Goal: Task Accomplishment & Management: Contribute content

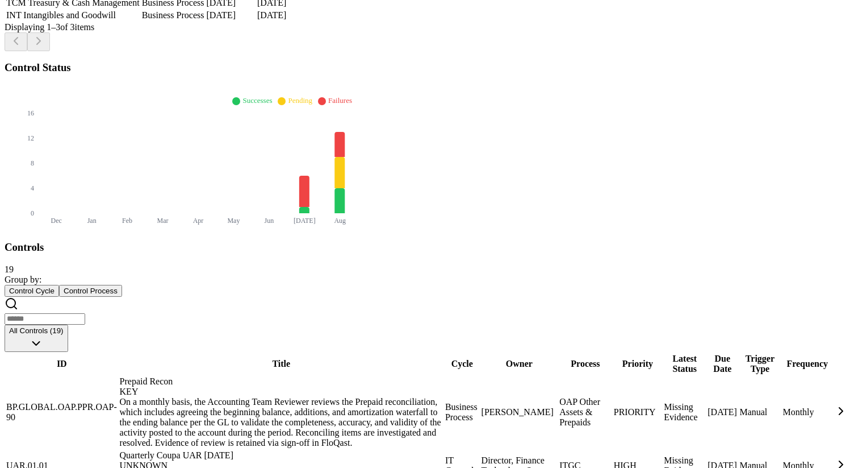
scroll to position [368, 0]
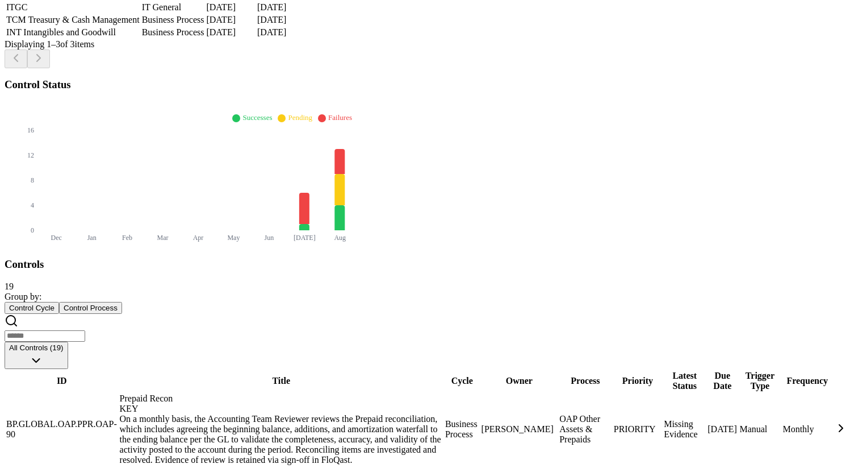
click at [559, 393] on td "OAP Other Assets & Prepaids" at bounding box center [585, 429] width 53 height 73
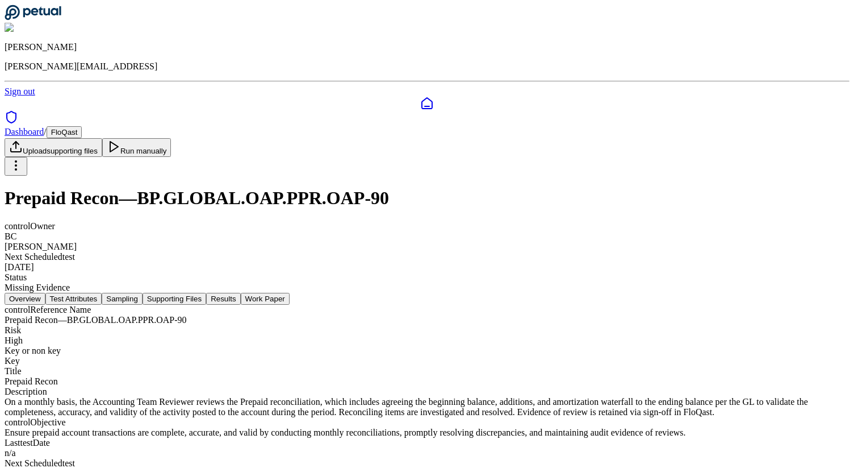
click at [240, 293] on button "Results" at bounding box center [223, 299] width 34 height 12
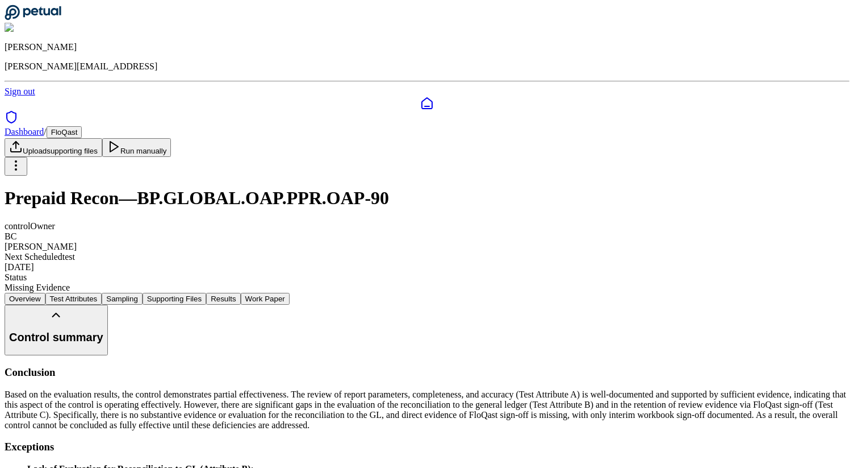
click at [59, 20] on icon at bounding box center [33, 13] width 57 height 16
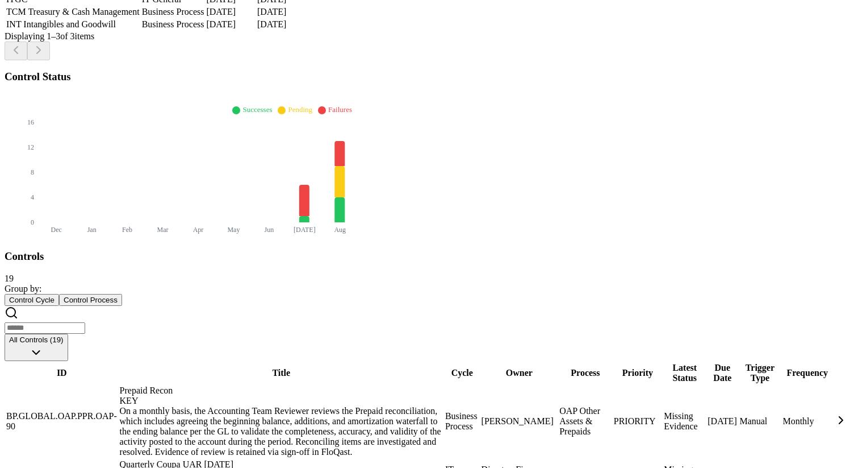
scroll to position [381, 0]
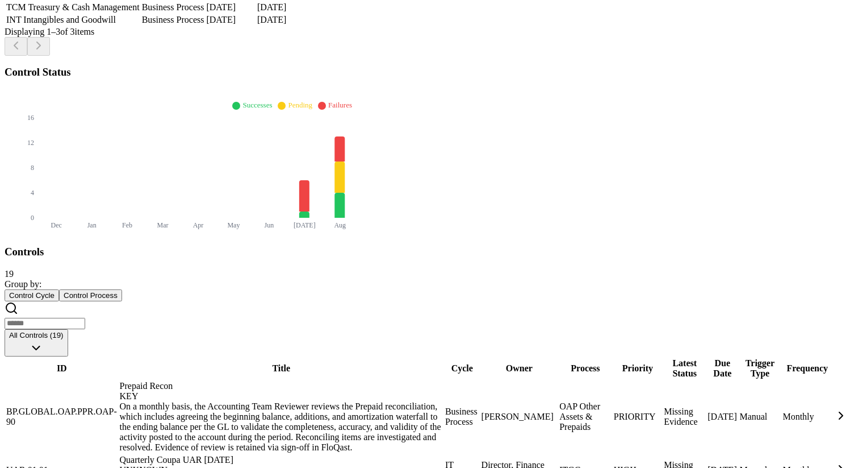
click at [614, 411] on div "PRIORITY" at bounding box center [638, 416] width 48 height 10
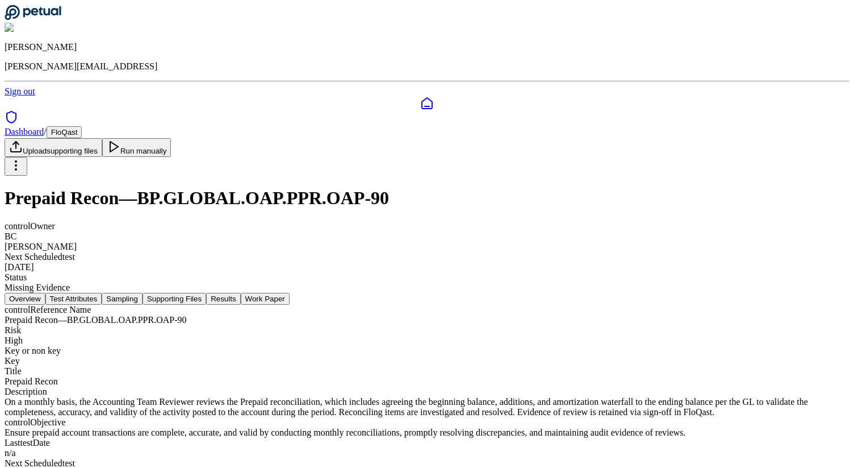
click at [59, 6] on header "James Lee james@petual.ai Sign out" at bounding box center [427, 51] width 845 height 92
click at [53, 18] on icon at bounding box center [33, 12] width 56 height 15
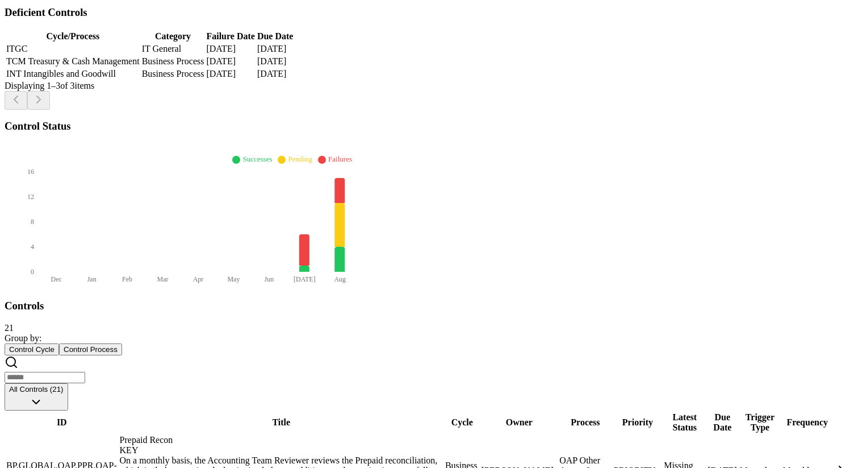
scroll to position [326, 0]
click at [481, 435] on td "[PERSON_NAME]" at bounding box center [519, 471] width 77 height 73
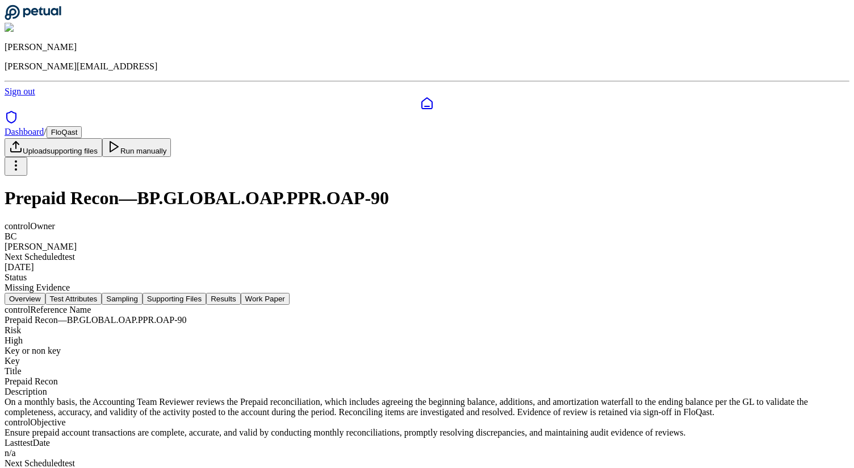
click at [249, 293] on nav "Overview Test Attributes Sampling Supporting Files Results Work Paper" at bounding box center [427, 299] width 845 height 12
click at [102, 293] on button "Test Attributes" at bounding box center [73, 299] width 57 height 12
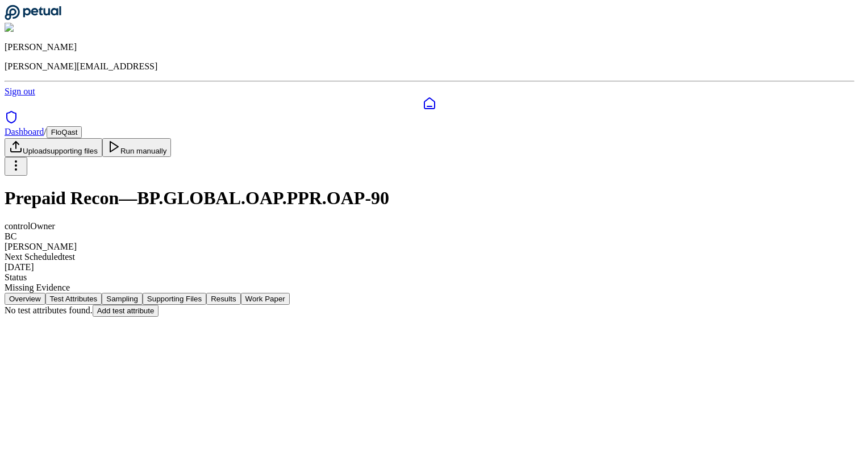
click at [143, 293] on button "Sampling" at bounding box center [122, 299] width 41 height 12
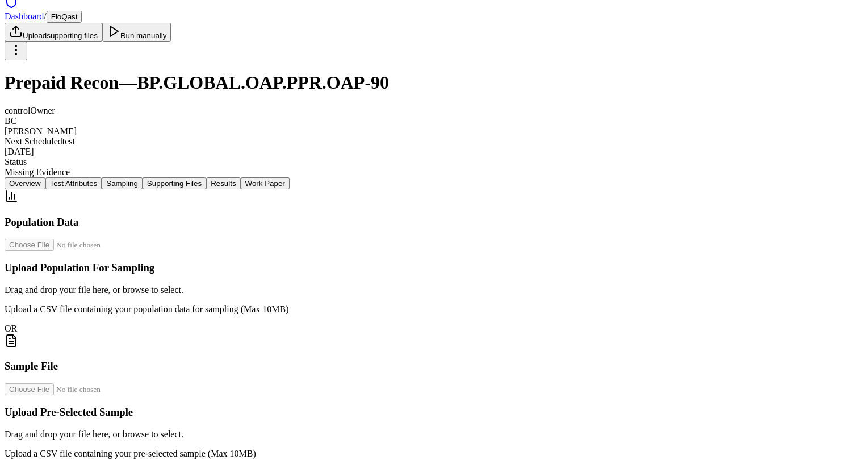
scroll to position [85, 0]
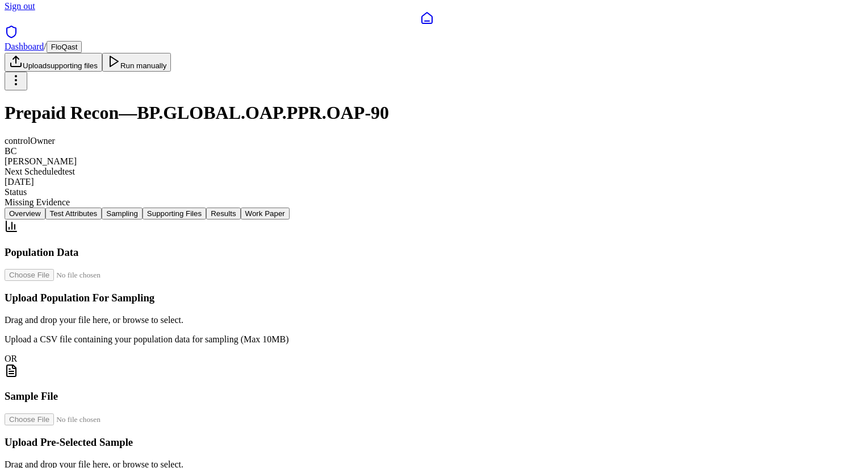
click at [206, 207] on button "Supporting Files" at bounding box center [175, 213] width 64 height 12
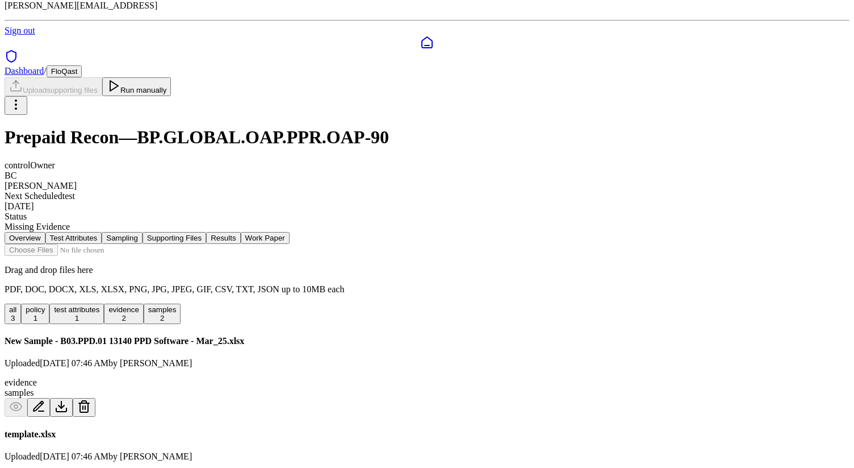
scroll to position [113, 0]
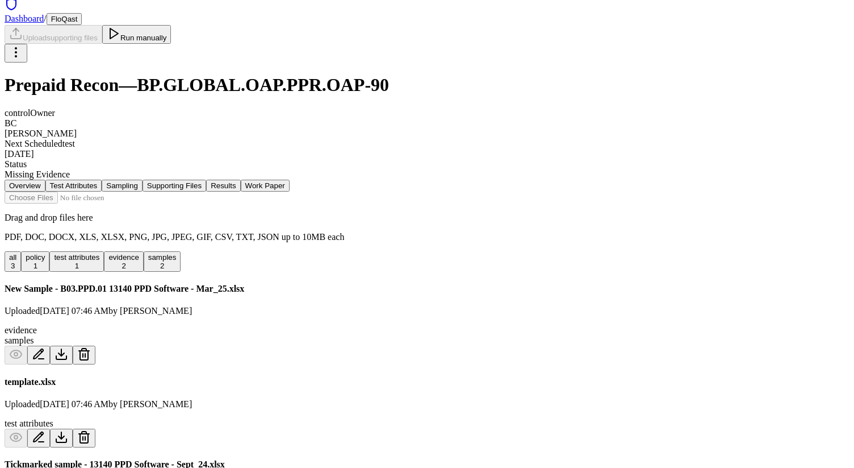
click at [240, 180] on button "Results" at bounding box center [223, 186] width 34 height 12
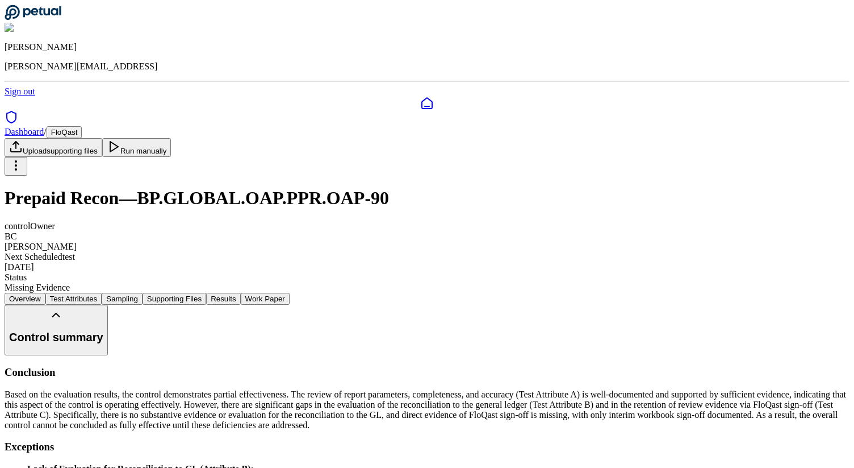
click at [290, 293] on button "Work Paper" at bounding box center [265, 299] width 49 height 12
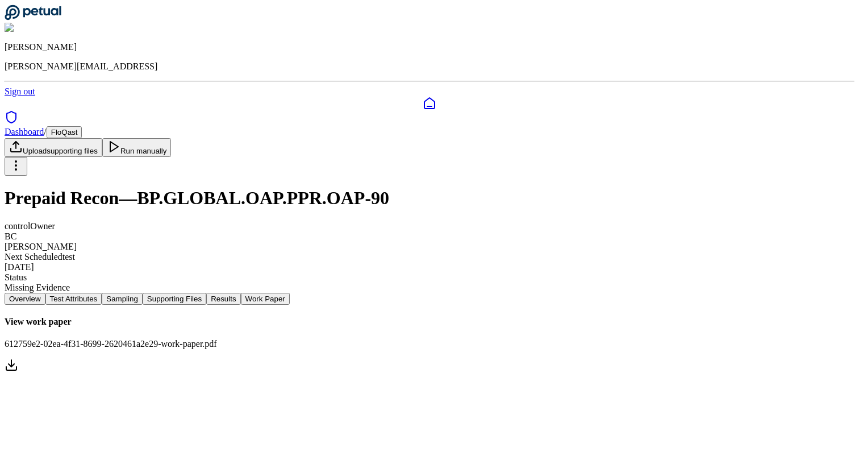
click at [240, 293] on button "Results" at bounding box center [223, 299] width 34 height 12
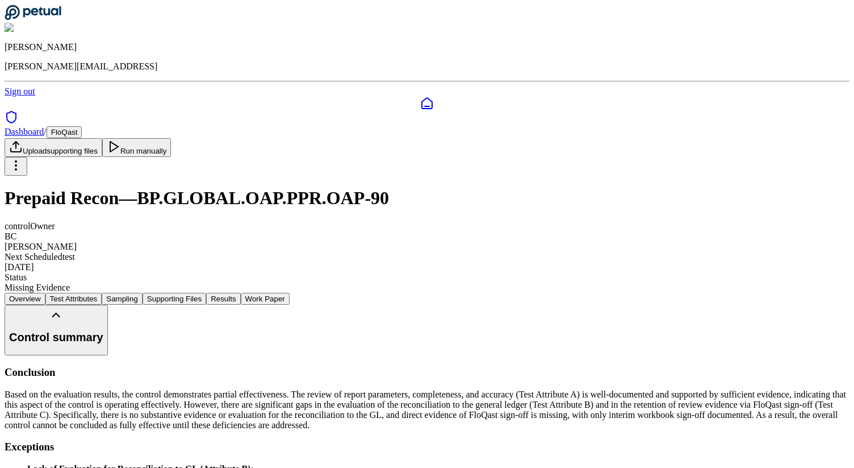
click at [108, 305] on button "Control summary" at bounding box center [56, 330] width 103 height 51
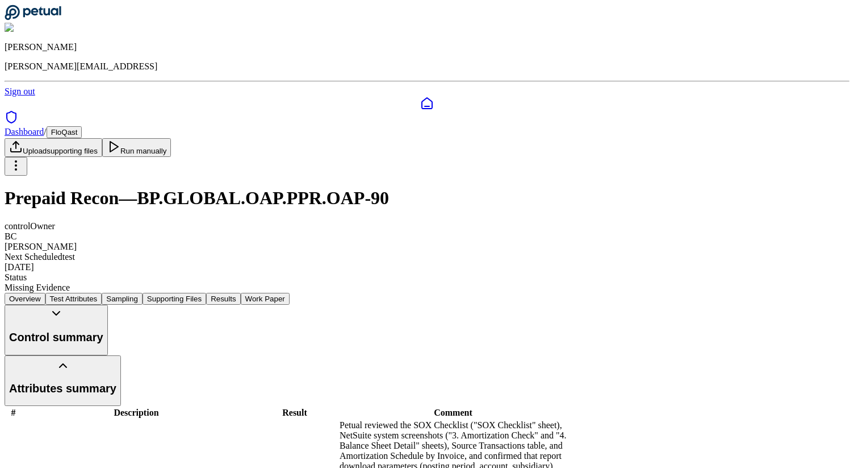
click at [121, 355] on button "Attributes summary" at bounding box center [63, 380] width 116 height 51
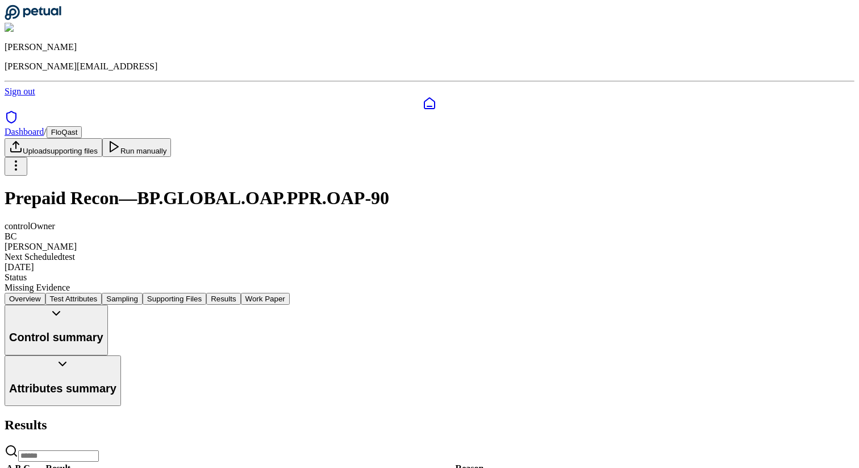
click at [108, 305] on button "Control summary" at bounding box center [56, 330] width 103 height 51
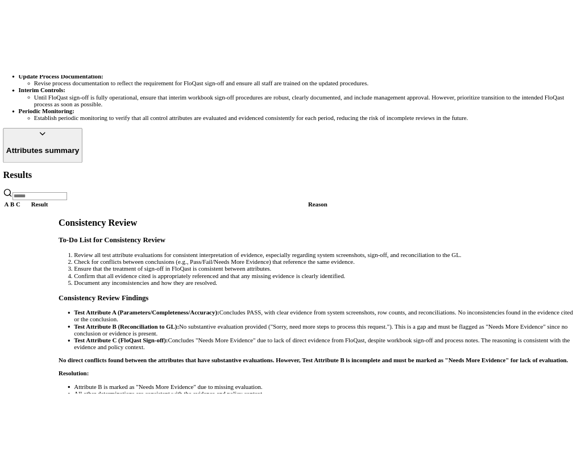
scroll to position [671, 0]
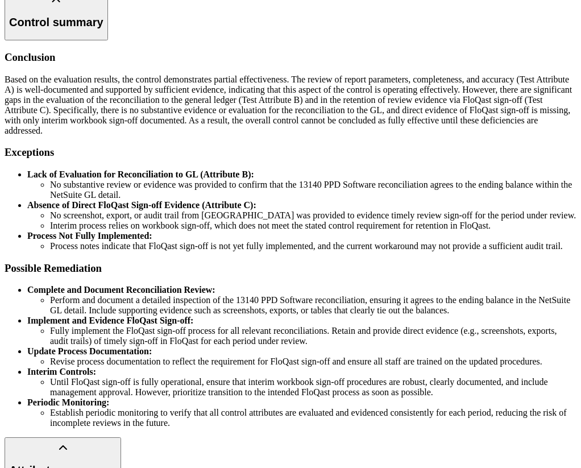
scroll to position [407, 0]
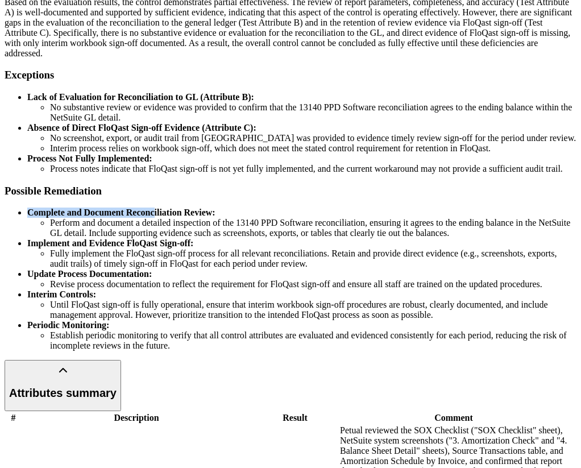
drag, startPoint x: 78, startPoint y: 310, endPoint x: 205, endPoint y: 310, distance: 126.1
click at [205, 310] on div "Conclusion Based on the evaluation results, the control demonstrates partial ef…" at bounding box center [291, 162] width 572 height 377
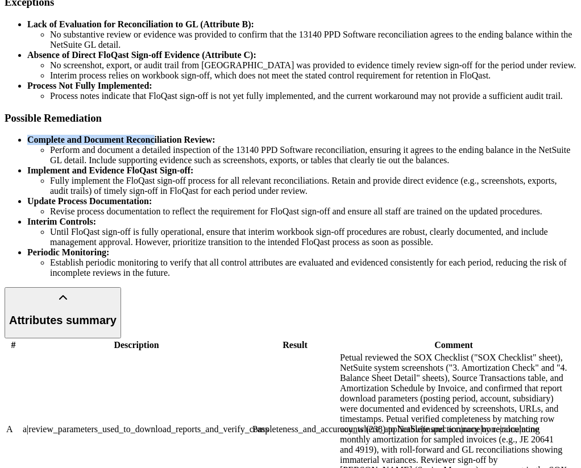
scroll to position [489, 0]
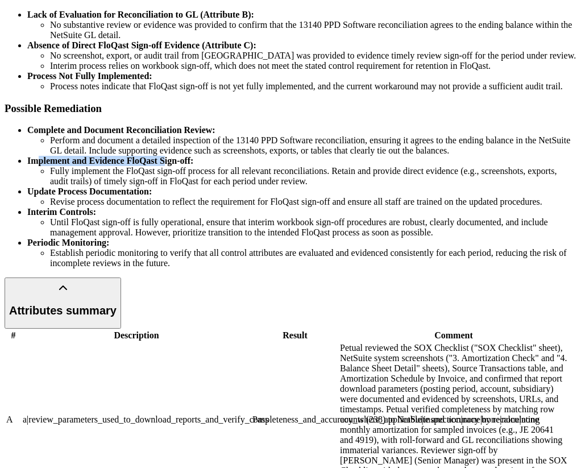
drag, startPoint x: 86, startPoint y: 324, endPoint x: 212, endPoint y: 324, distance: 126.1
click at [193, 165] on strong "Implement and Evidence FloQast Sign-off:" at bounding box center [110, 161] width 166 height 10
copy strong "plement and Evidence FloQast S"
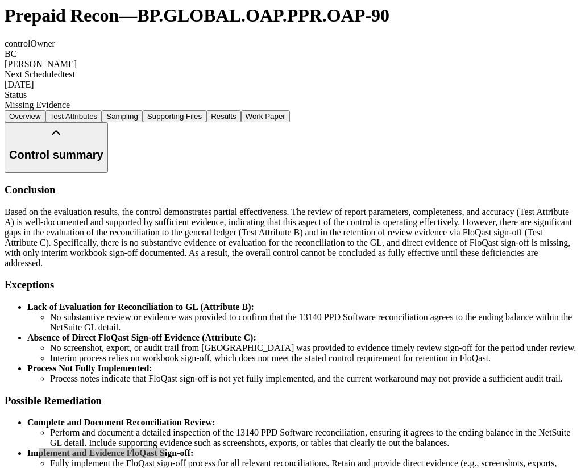
scroll to position [200, 0]
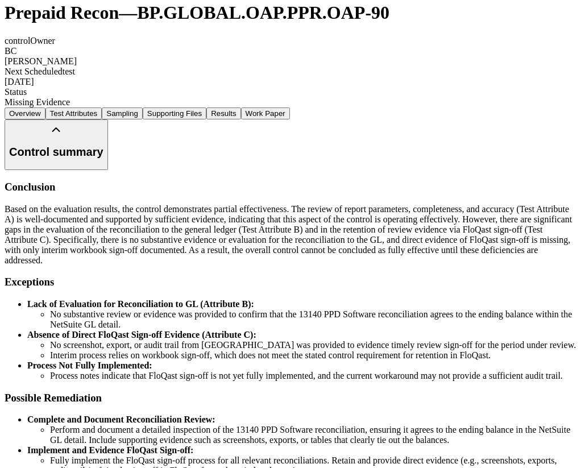
click at [82, 276] on h3 "Exceptions" at bounding box center [291, 282] width 572 height 12
copy h3 "Exceptions"
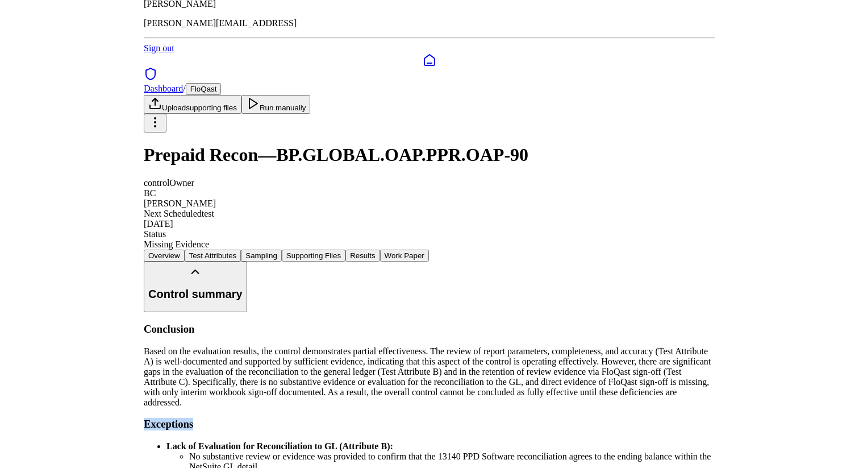
scroll to position [0, 0]
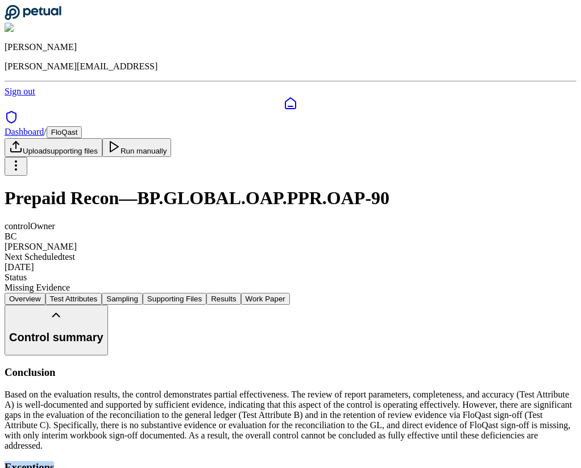
click at [55, 16] on icon at bounding box center [33, 13] width 57 height 16
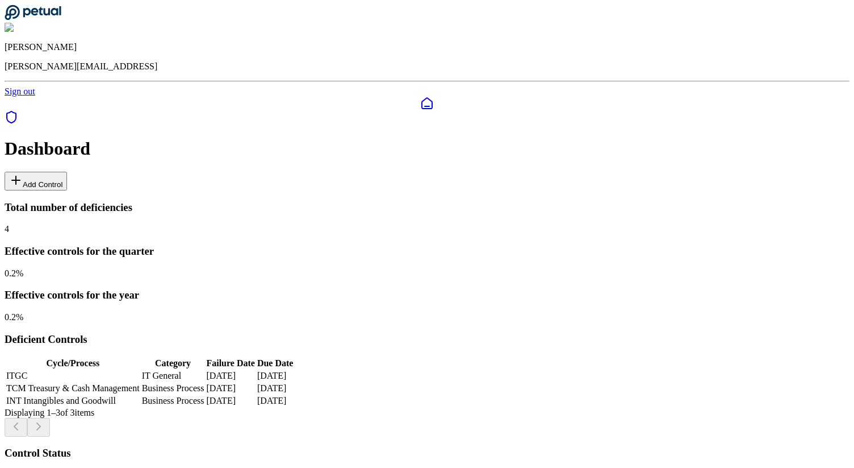
click at [67, 172] on button "Add Control" at bounding box center [36, 181] width 62 height 19
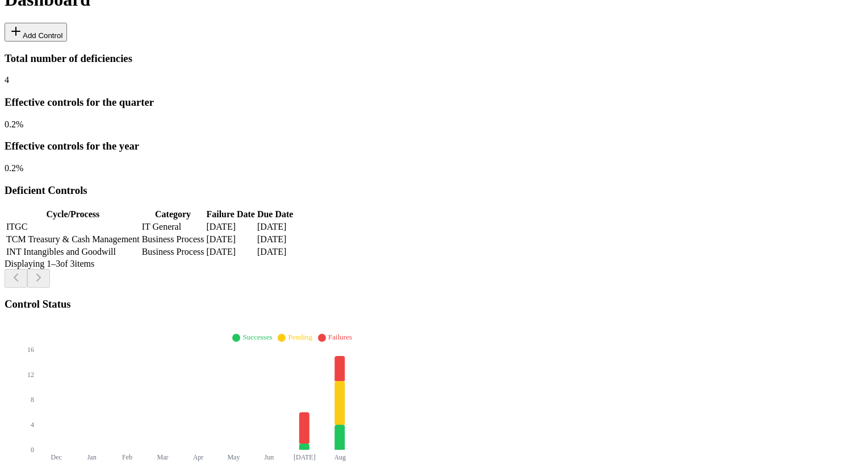
scroll to position [171, 0]
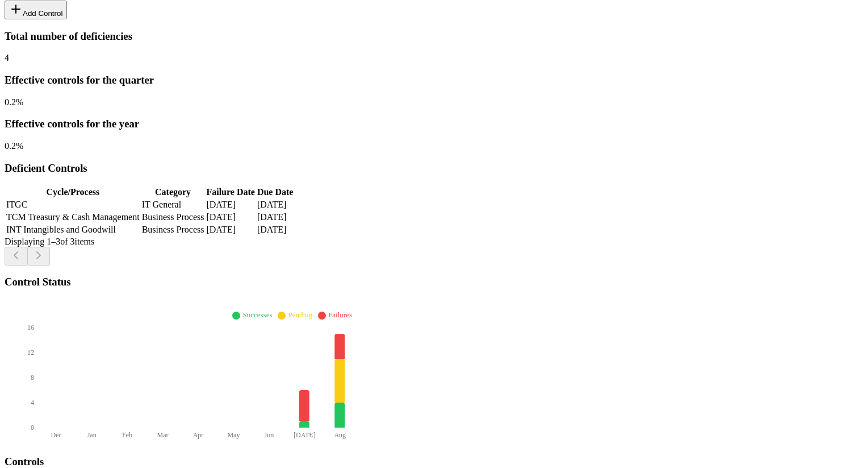
type input "**"
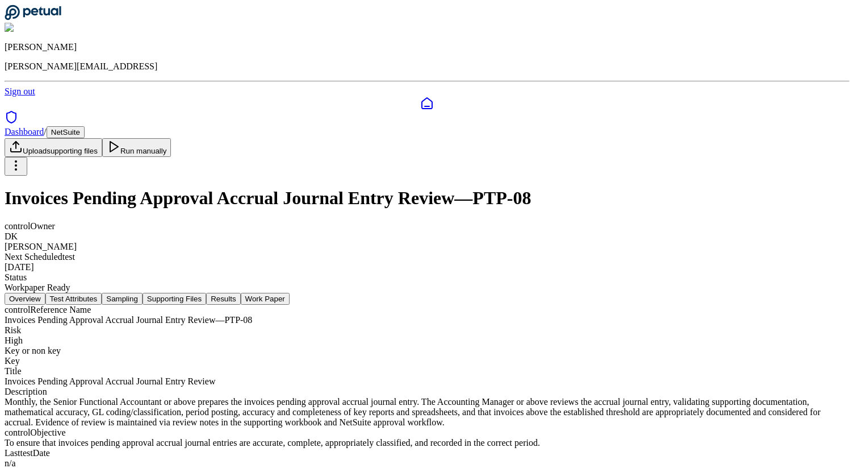
click at [240, 293] on button "Results" at bounding box center [223, 299] width 34 height 12
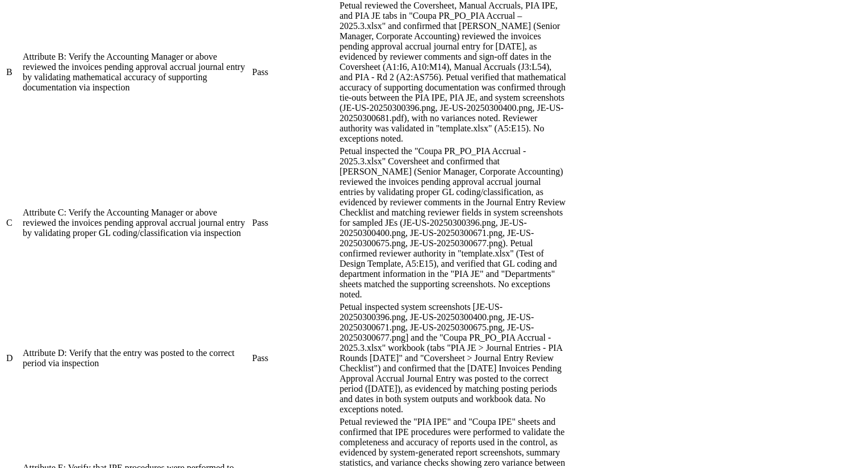
scroll to position [843, 0]
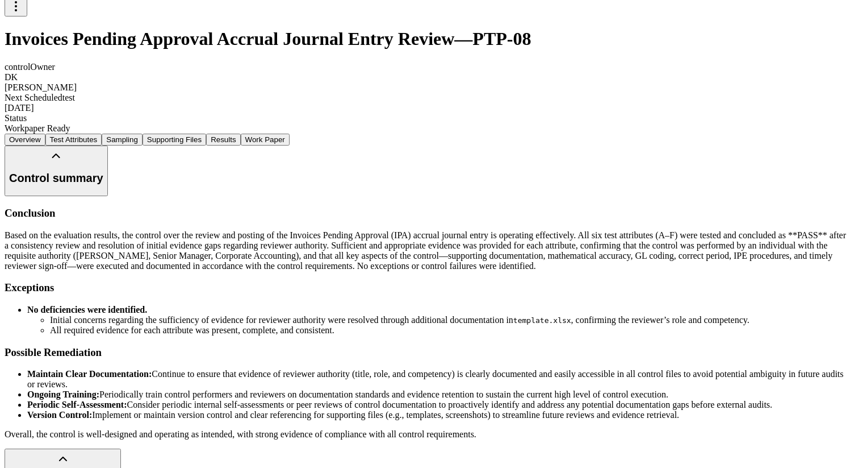
scroll to position [25, 0]
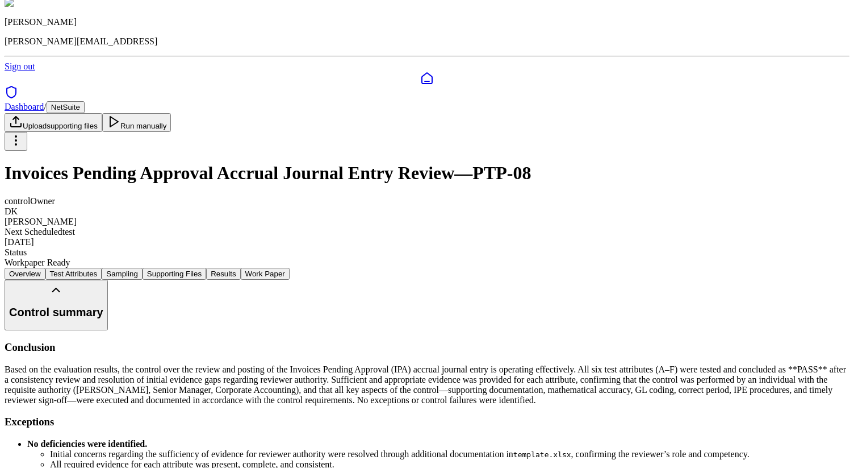
click at [103, 306] on h2 "Control summary" at bounding box center [56, 312] width 94 height 13
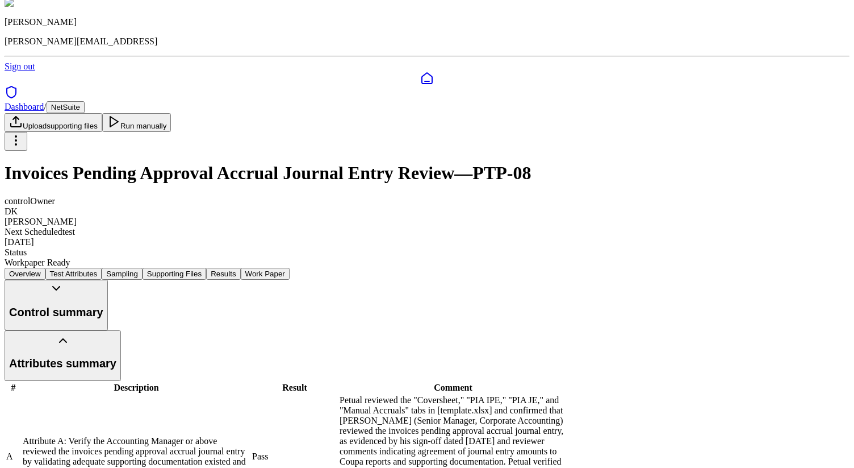
click at [121, 330] on button "Attributes summary" at bounding box center [63, 355] width 116 height 51
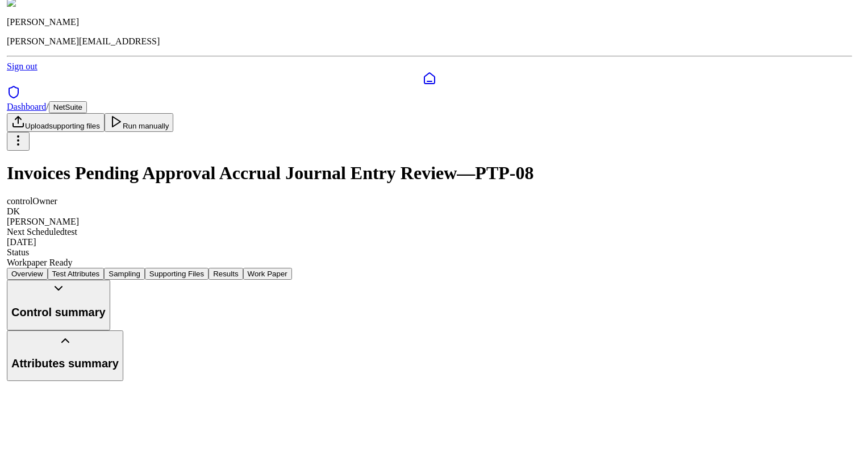
scroll to position [0, 0]
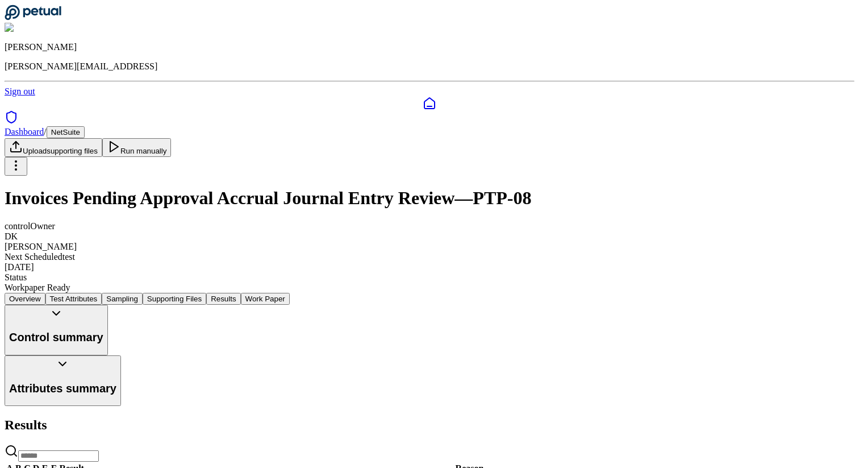
click at [206, 293] on button "Supporting Files" at bounding box center [175, 299] width 64 height 12
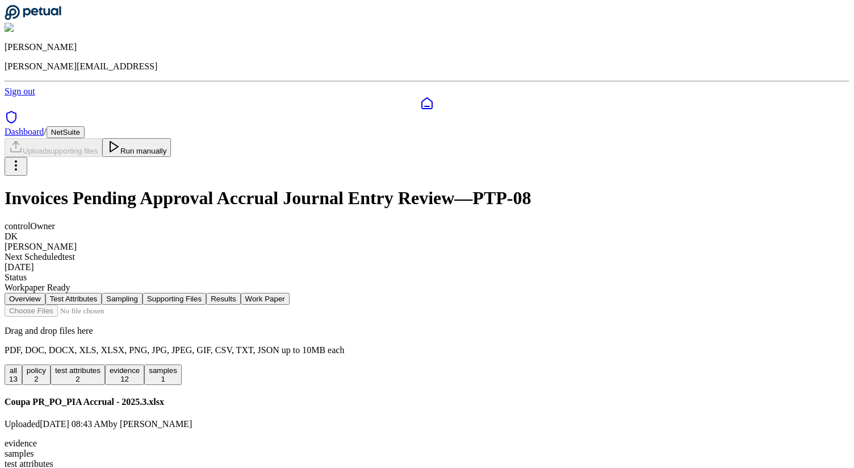
click at [143, 293] on button "Sampling" at bounding box center [122, 299] width 41 height 12
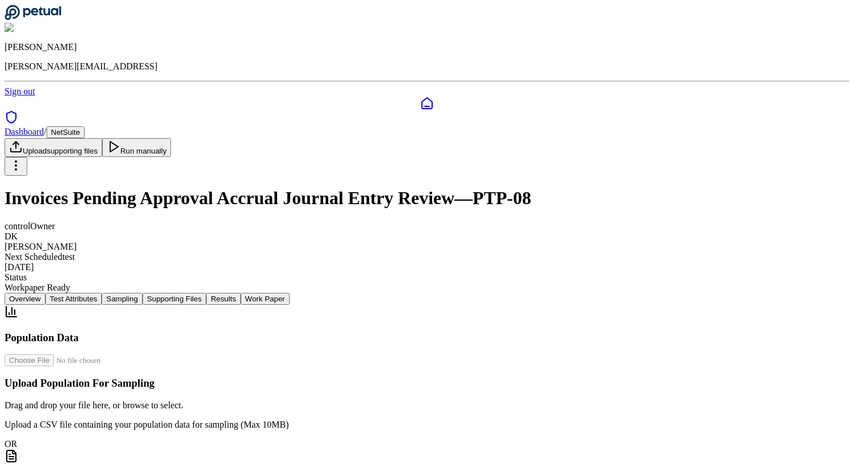
click at [206, 293] on button "Supporting Files" at bounding box center [175, 299] width 64 height 12
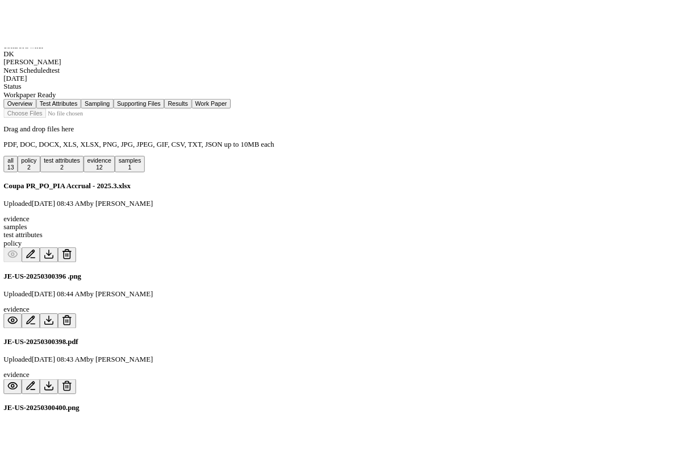
scroll to position [229, 0]
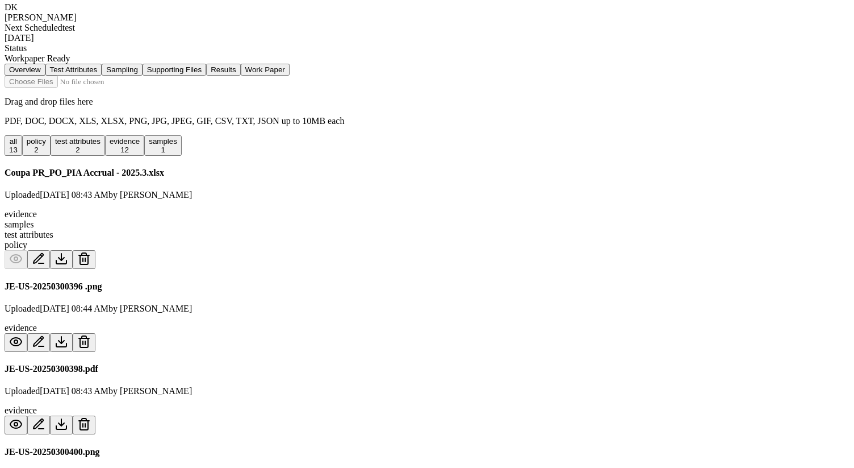
click at [64, 257] on icon at bounding box center [62, 258] width 6 height 3
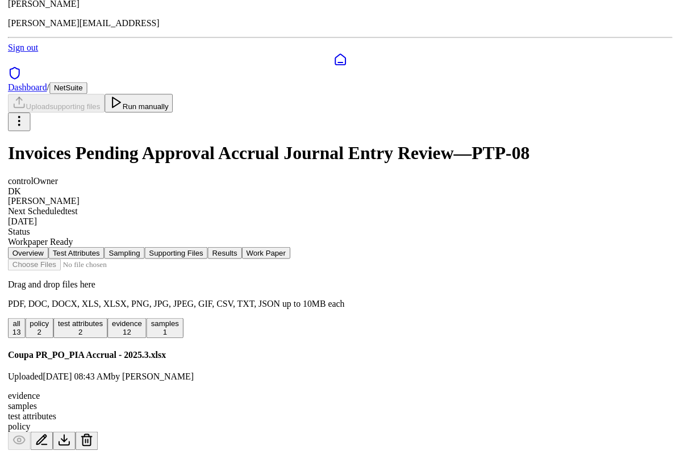
scroll to position [0, 0]
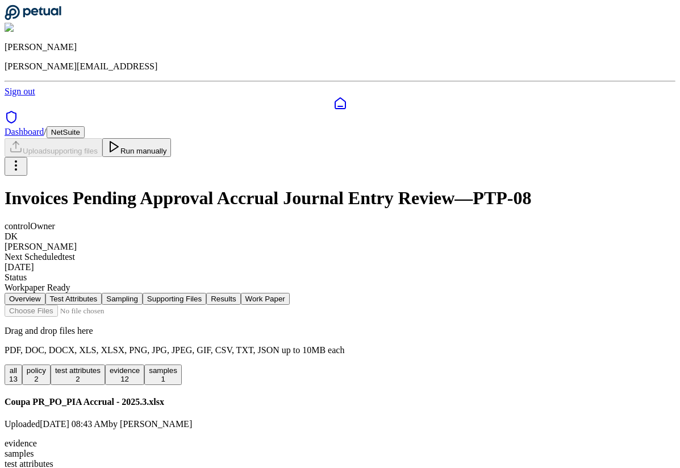
click at [41, 14] on icon at bounding box center [33, 13] width 57 height 16
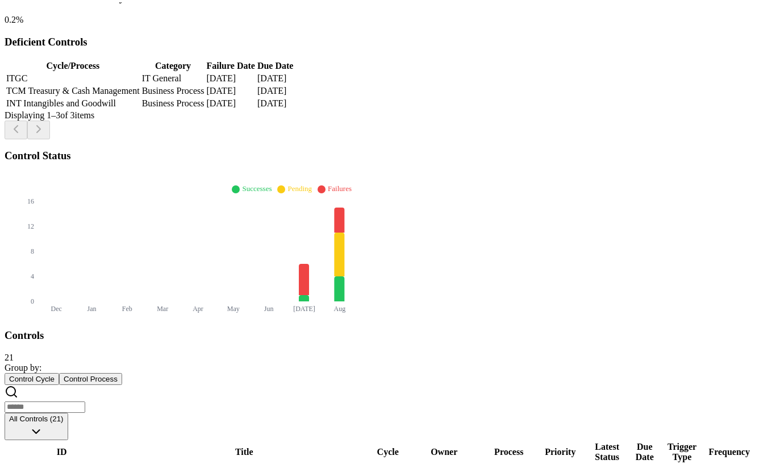
scroll to position [298, 0]
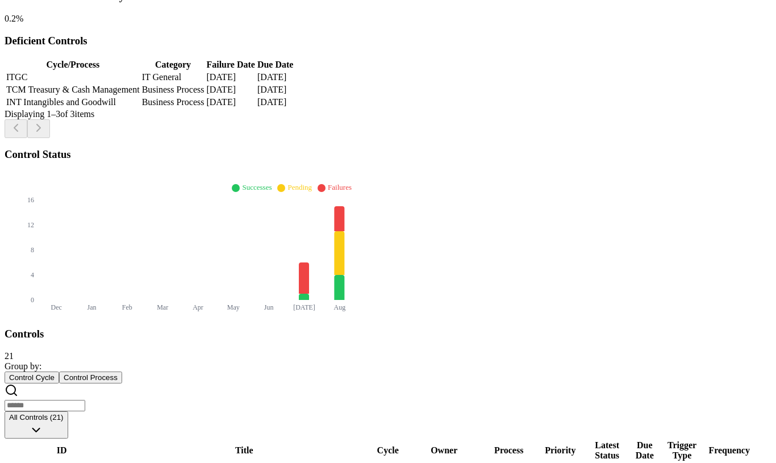
click at [85, 400] on input "text" at bounding box center [45, 405] width 81 height 11
type input "**"
click at [59, 372] on button "Control Cycle" at bounding box center [32, 378] width 55 height 12
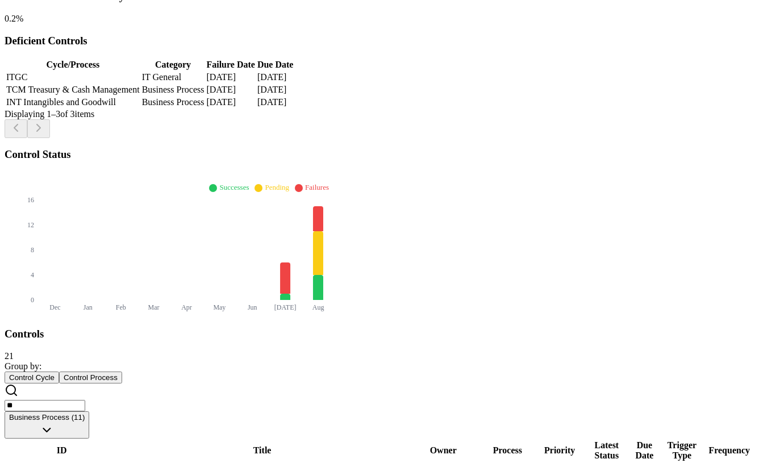
click at [89, 411] on button "Business Process (11)" at bounding box center [47, 424] width 85 height 27
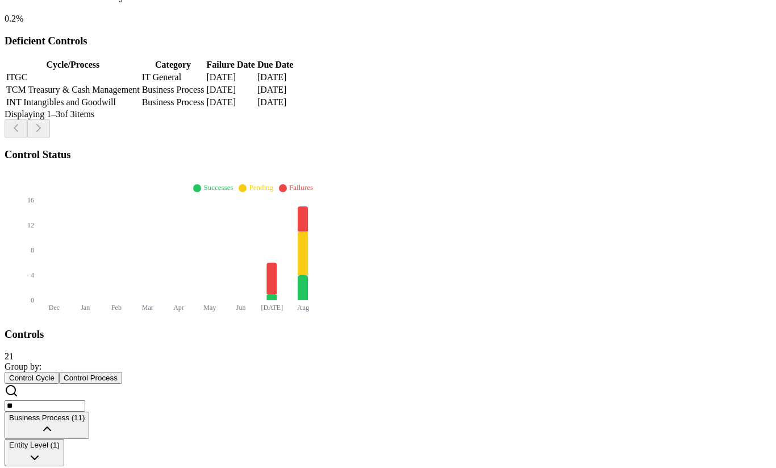
click at [64, 439] on button "Entity Level (1)" at bounding box center [35, 452] width 60 height 27
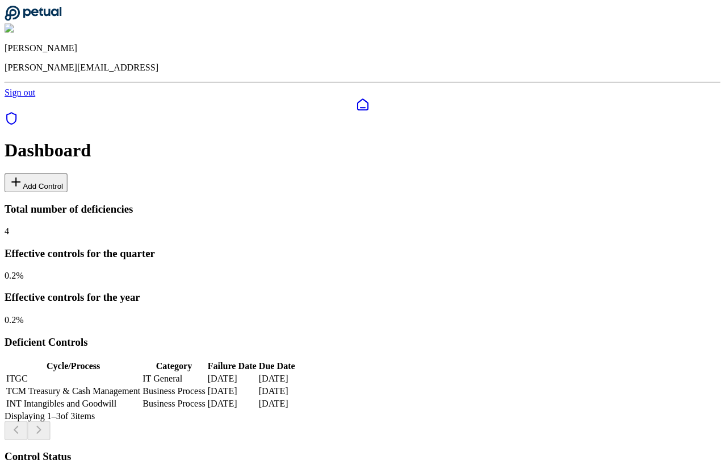
scroll to position [0, 19]
click at [67, 172] on button "Add Control" at bounding box center [36, 181] width 62 height 19
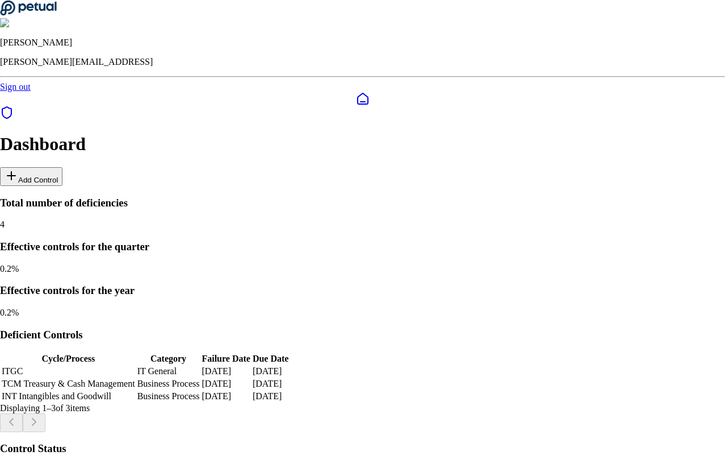
type input "**********"
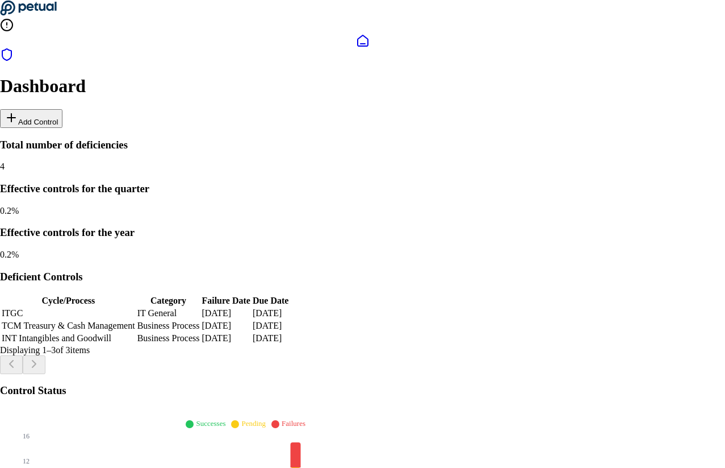
drag, startPoint x: 151, startPoint y: 261, endPoint x: 210, endPoint y: 261, distance: 59.1
copy td "TGC - User Adm"
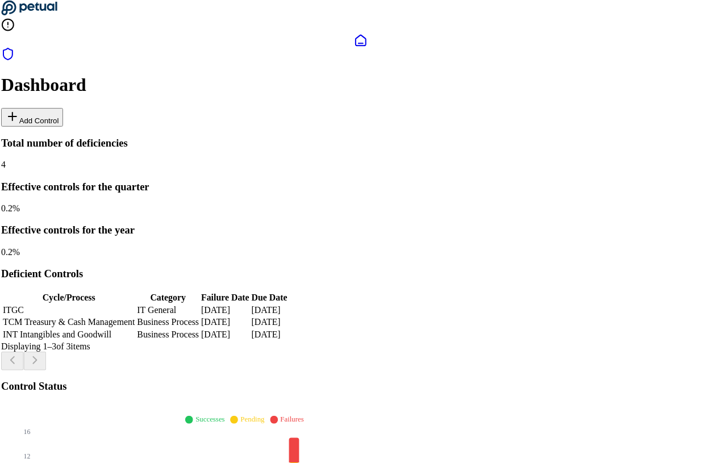
scroll to position [0, 28]
copy td "Logical Security Over User Administration - NetSuite"
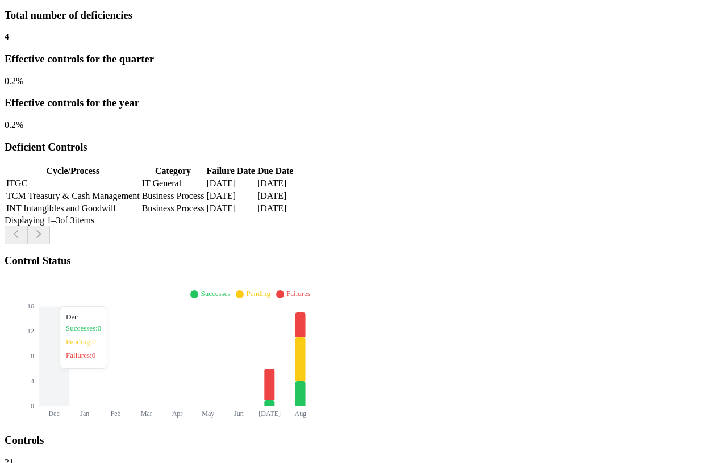
scroll to position [172, 19]
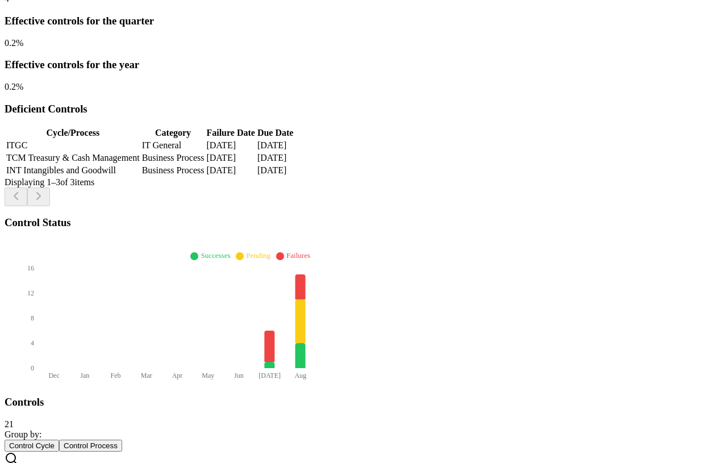
paste input "**********"
type input "**********"
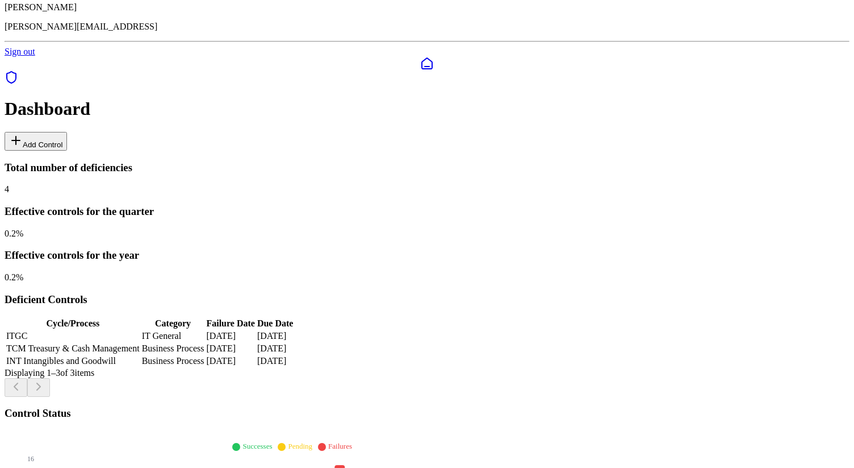
scroll to position [71, 0]
